Goal: Complete application form: Complete application form

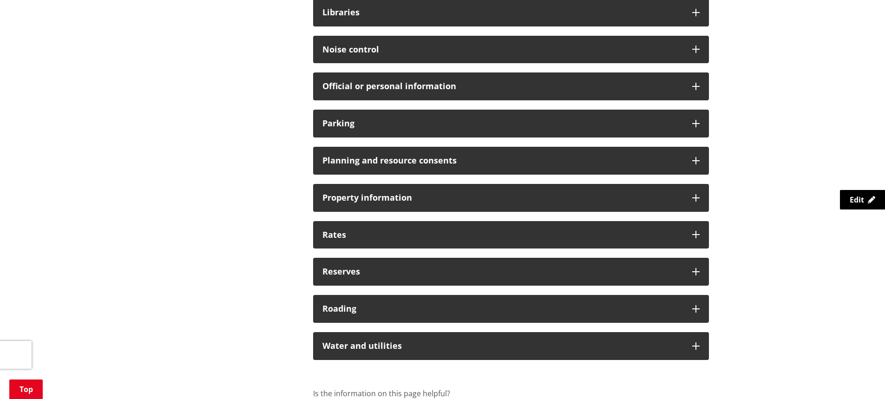
scroll to position [789, 0]
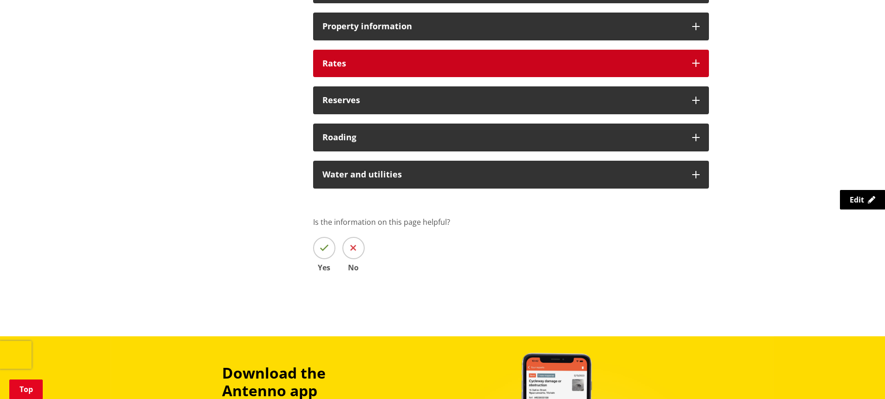
click at [332, 65] on h3 "Rates" at bounding box center [502, 63] width 360 height 9
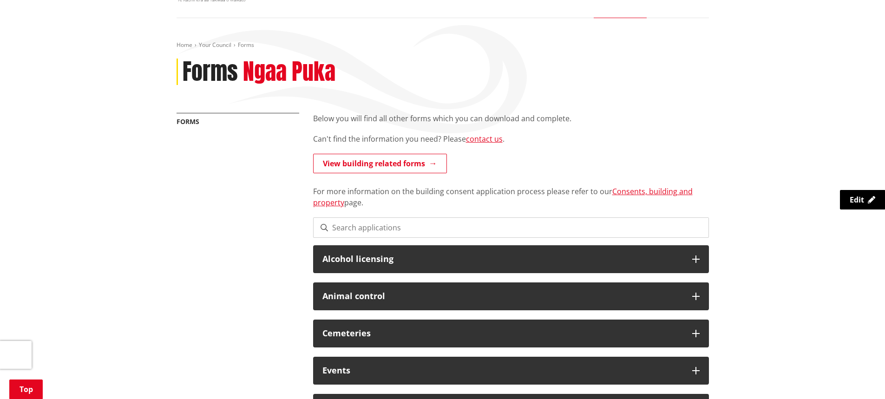
scroll to position [0, 0]
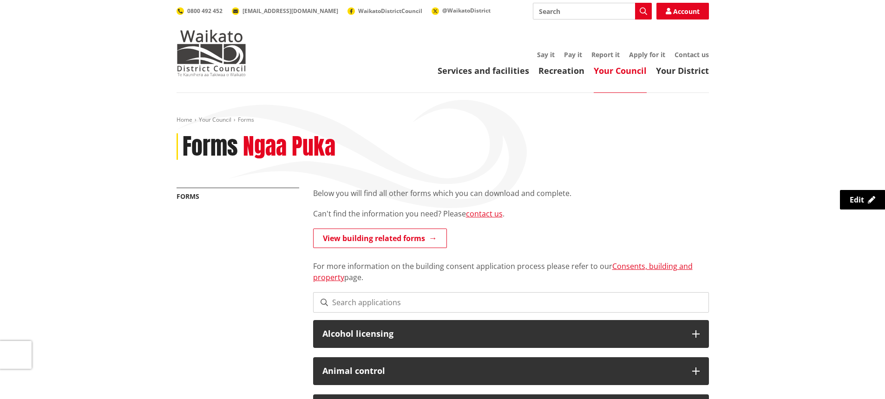
click at [574, 14] on input "Search" at bounding box center [592, 11] width 119 height 17
drag, startPoint x: 599, startPoint y: 24, endPoint x: 622, endPoint y: 28, distance: 23.7
click at [622, 28] on div "Rates invoice and direct debit payment update" at bounding box center [592, 28] width 118 height 17
type input "Rates invoice and direct debit payment update"
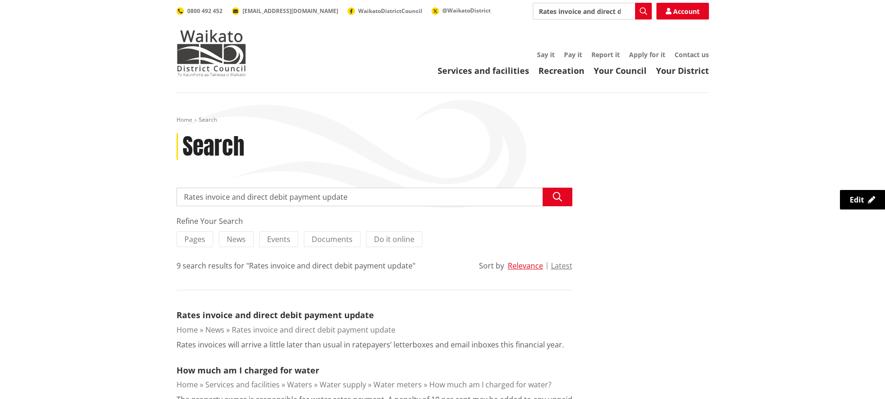
click at [644, 11] on icon "button" at bounding box center [642, 10] width 7 height 7
click at [317, 313] on link "Rates invoice and direct debit payment update" at bounding box center [274, 314] width 197 height 11
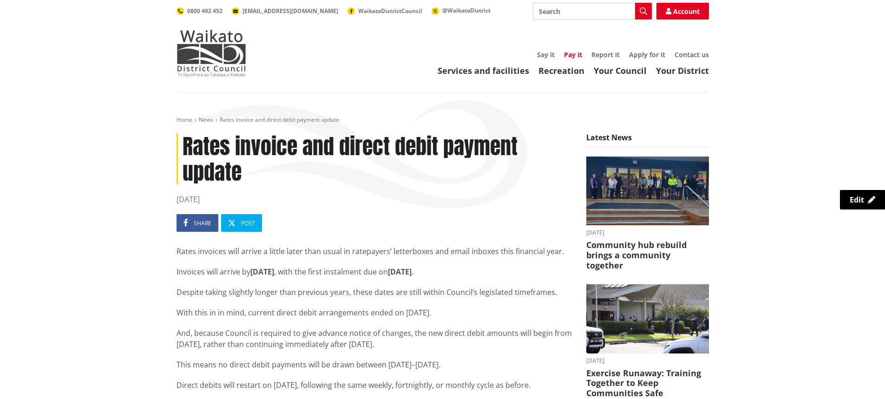
click at [573, 52] on link "Pay it" at bounding box center [573, 54] width 18 height 9
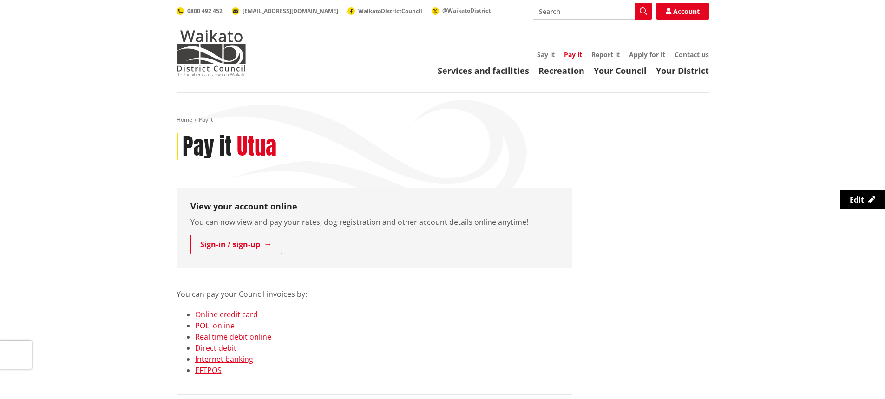
click at [227, 348] on link "Direct debit" at bounding box center [215, 348] width 41 height 10
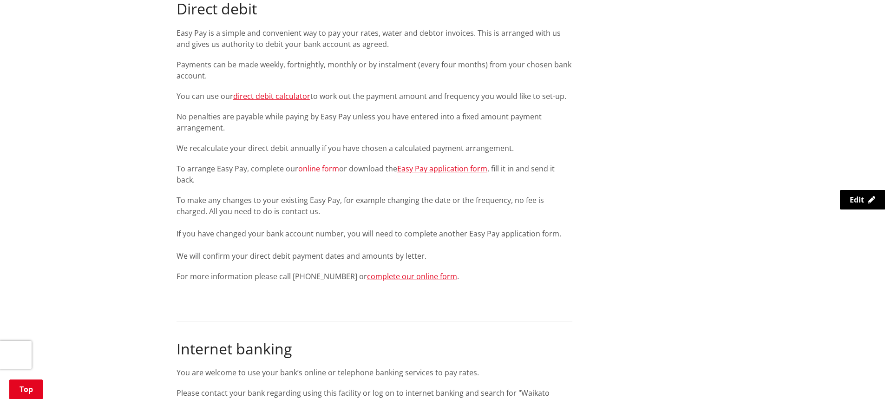
click at [318, 169] on link "online form" at bounding box center [318, 168] width 41 height 10
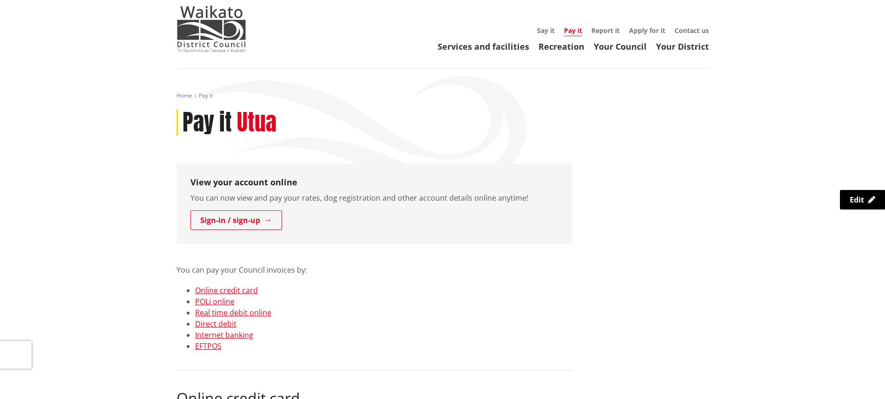
scroll to position [0, 0]
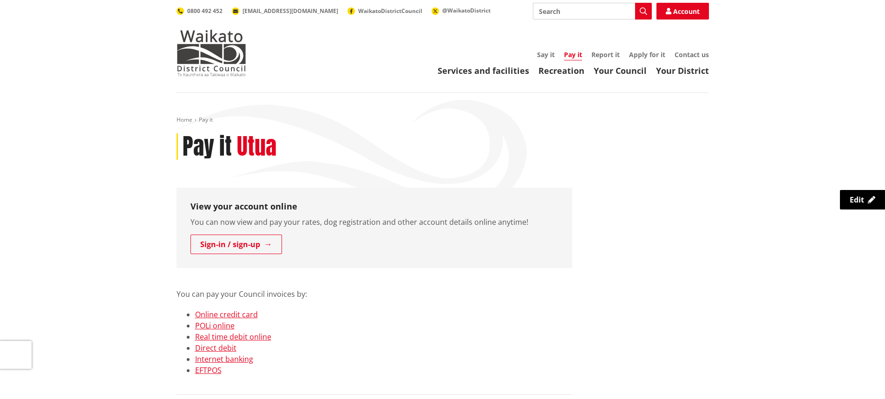
click at [612, 9] on input "Search" at bounding box center [592, 11] width 119 height 17
click at [595, 50] on div "Rates rebate application form 2025-26" at bounding box center [592, 45] width 118 height 17
type input "Rates rebate application form 2025-26"
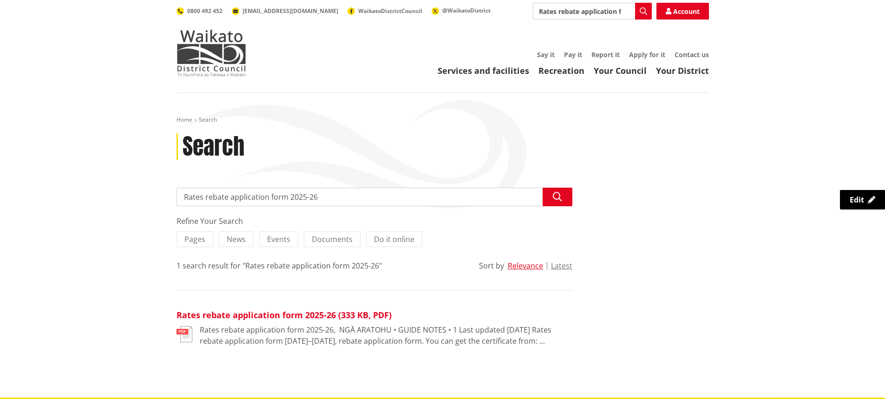
click at [292, 312] on link "Rates rebate application form 2025-26 (333 KB, PDF)" at bounding box center [283, 314] width 215 height 11
